Goal: Navigation & Orientation: Go to known website

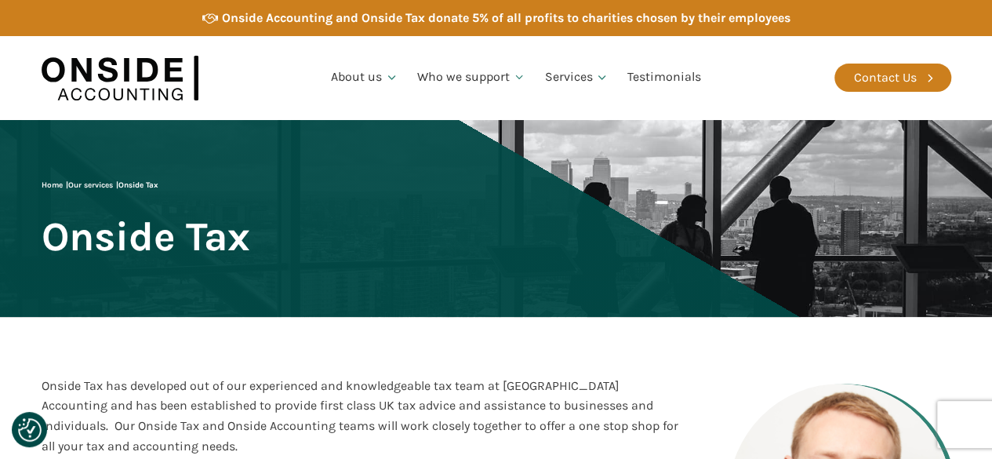
click at [149, 93] on img at bounding box center [120, 78] width 157 height 60
